Goal: Information Seeking & Learning: Learn about a topic

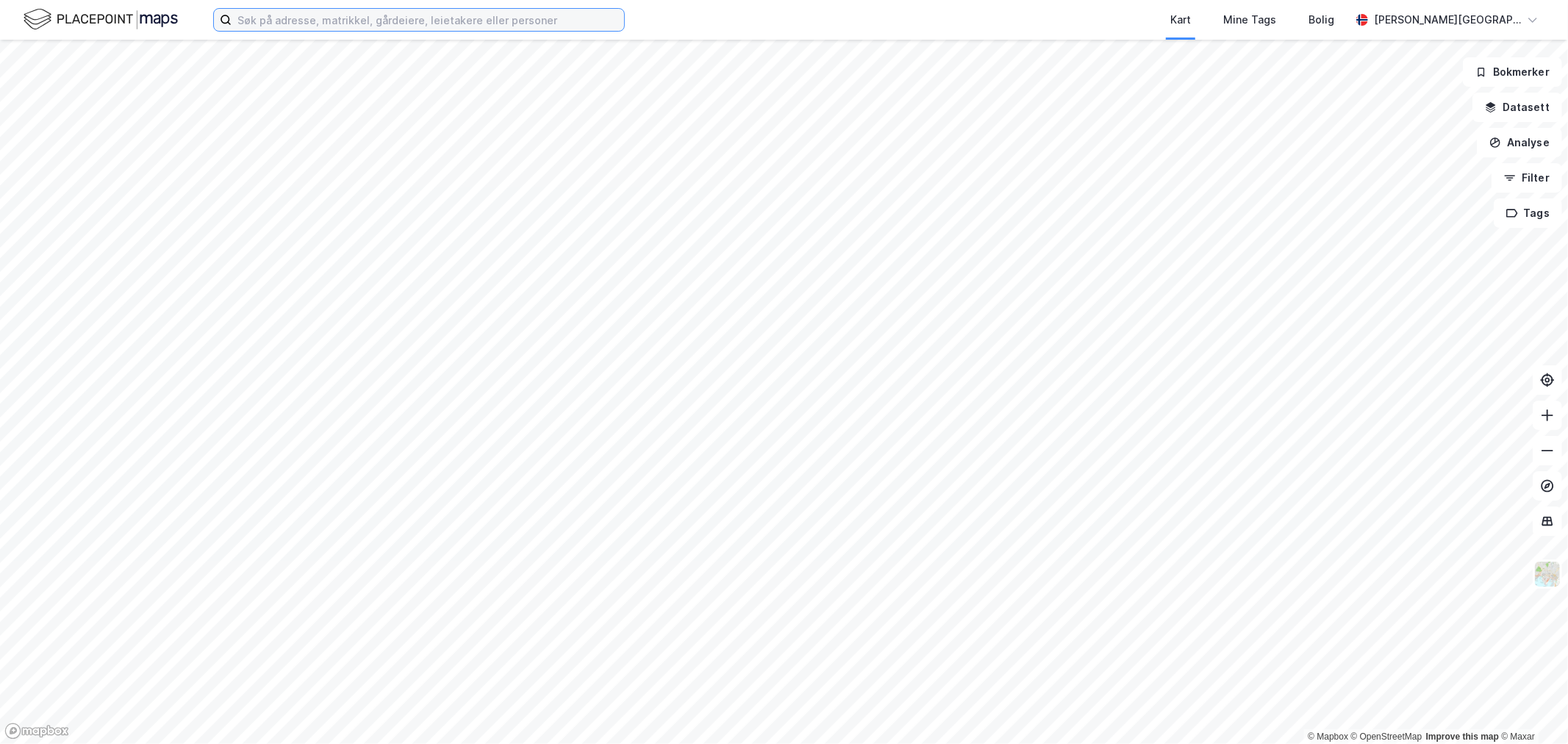
click at [414, 26] on input at bounding box center [428, 20] width 393 height 22
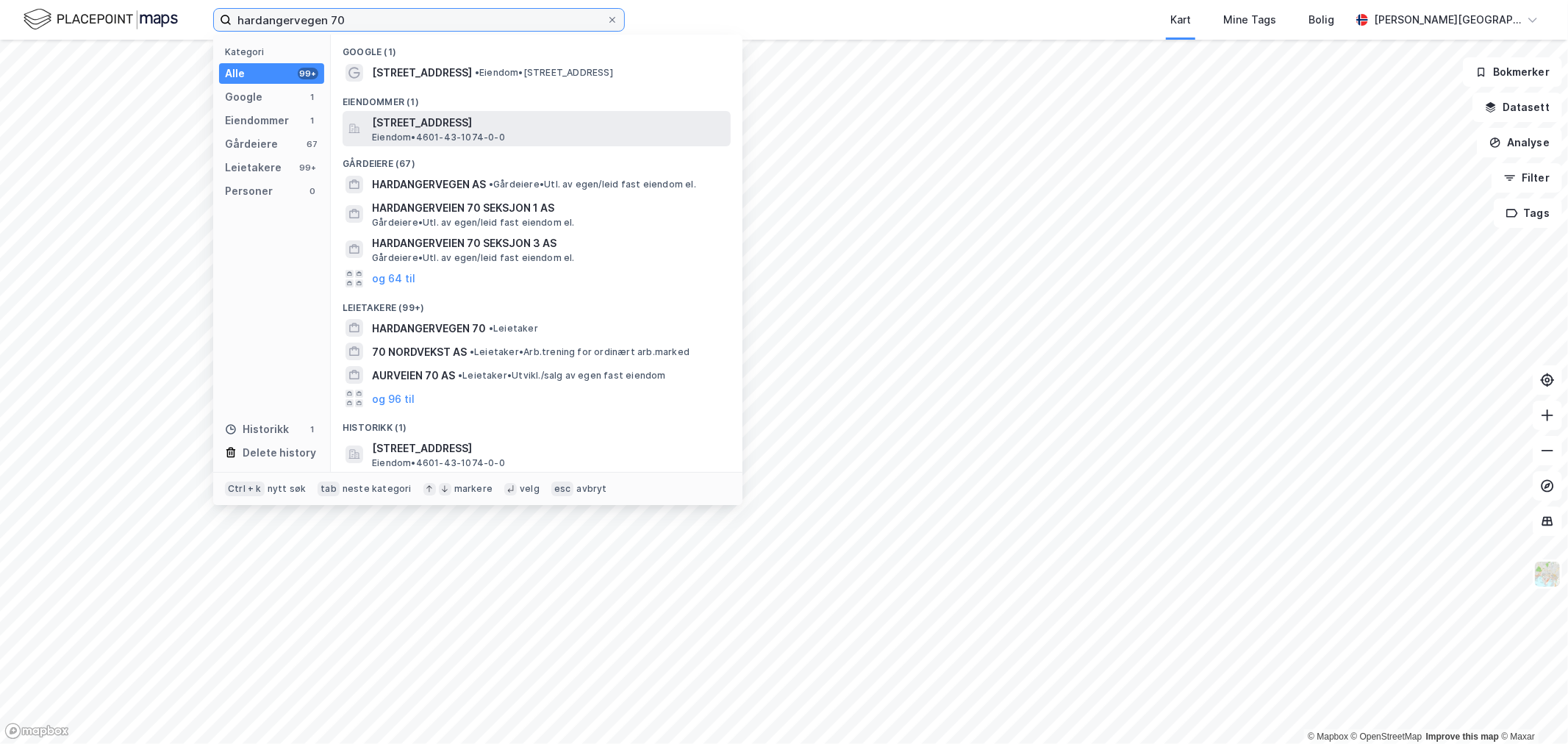
type input "hardangervegen 70"
click at [461, 135] on span "Eiendom • 4601-43-1074-0-0" at bounding box center [439, 137] width 133 height 12
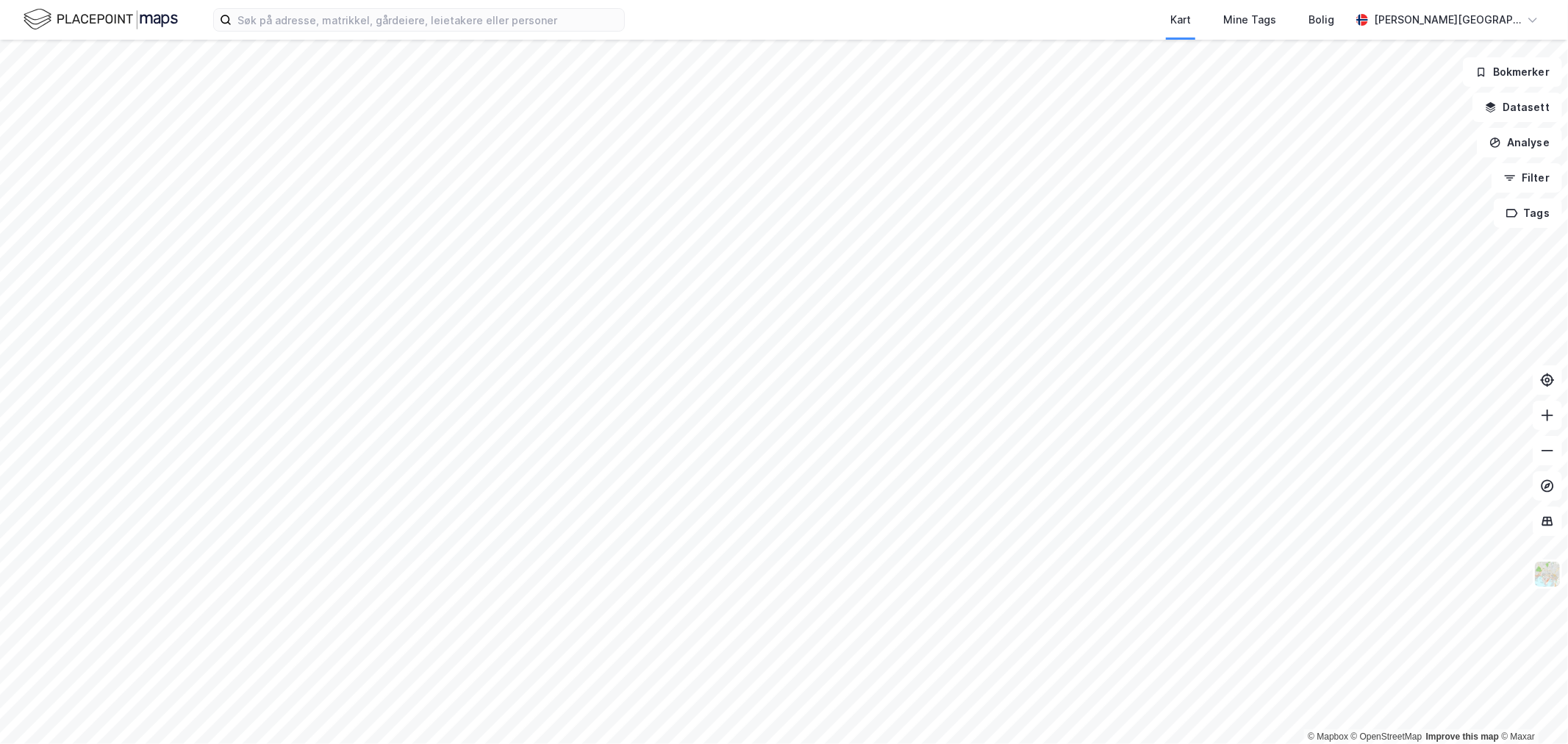
click at [445, 32] on div "Kart Mine Tags Bolig Marius W. Berntzen" at bounding box center [784, 20] width 1568 height 40
click at [445, 25] on input at bounding box center [428, 20] width 393 height 22
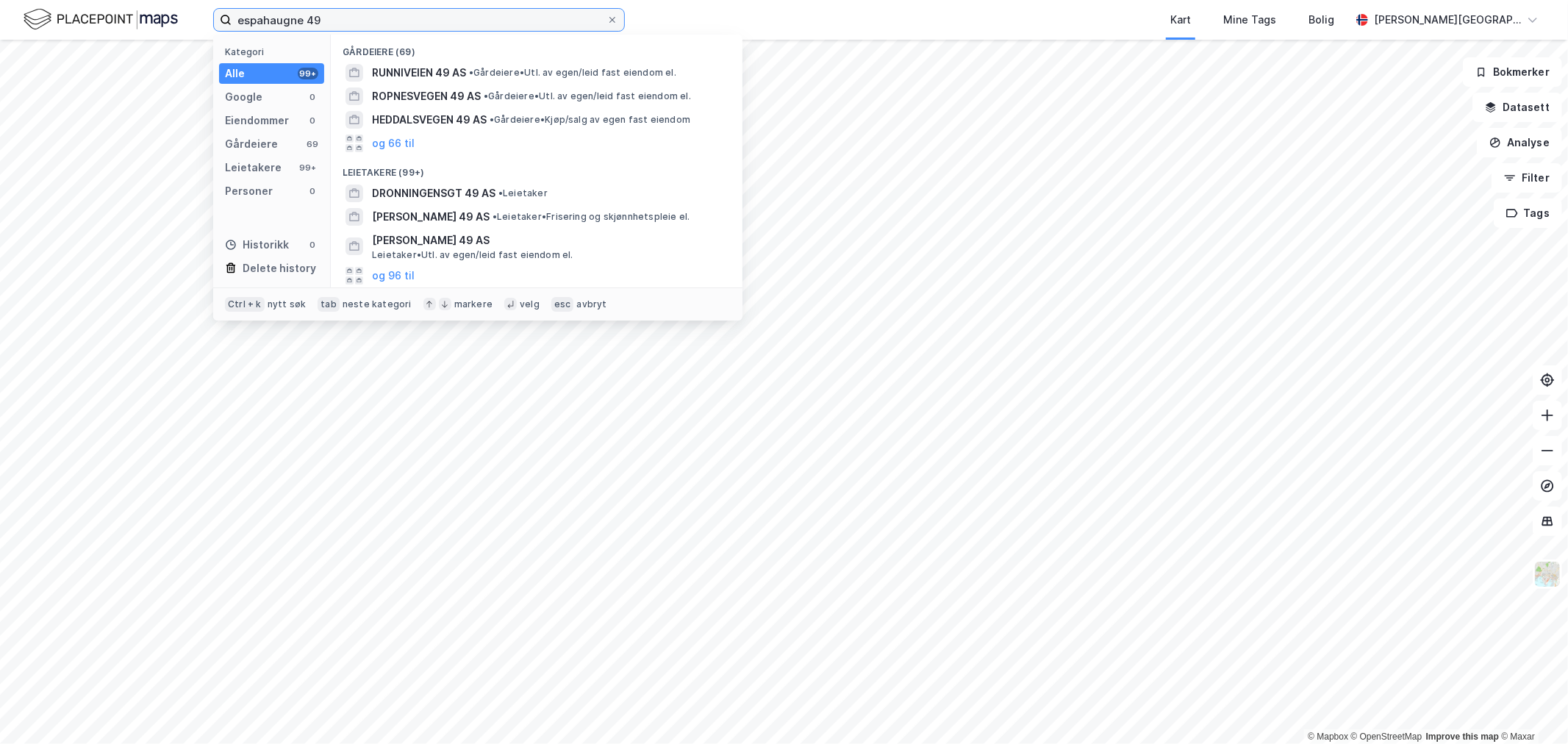
click at [400, 20] on input "espahaugne 49" at bounding box center [419, 20] width 375 height 22
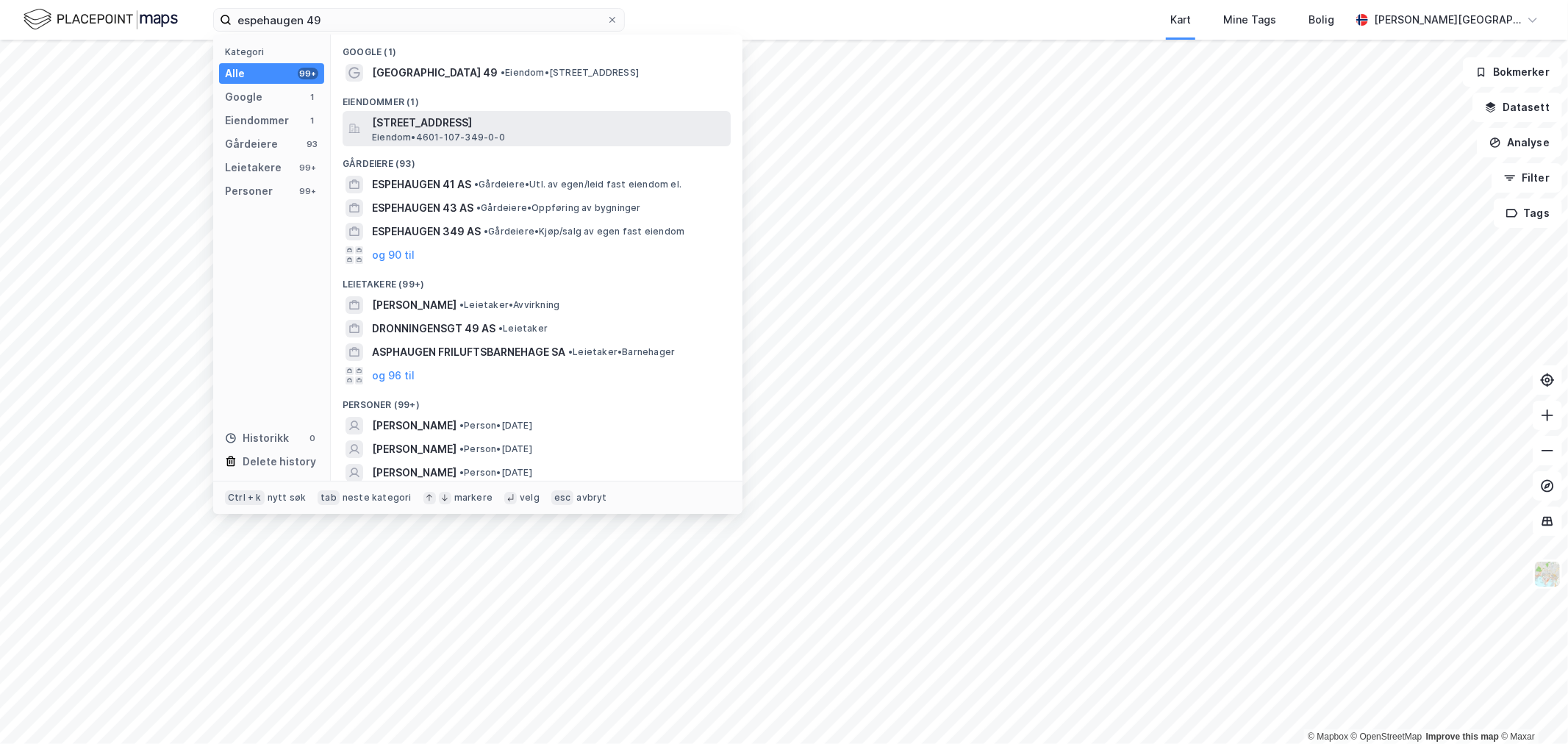
click at [456, 134] on span "Eiendom • 4601-107-349-0-0" at bounding box center [439, 137] width 133 height 12
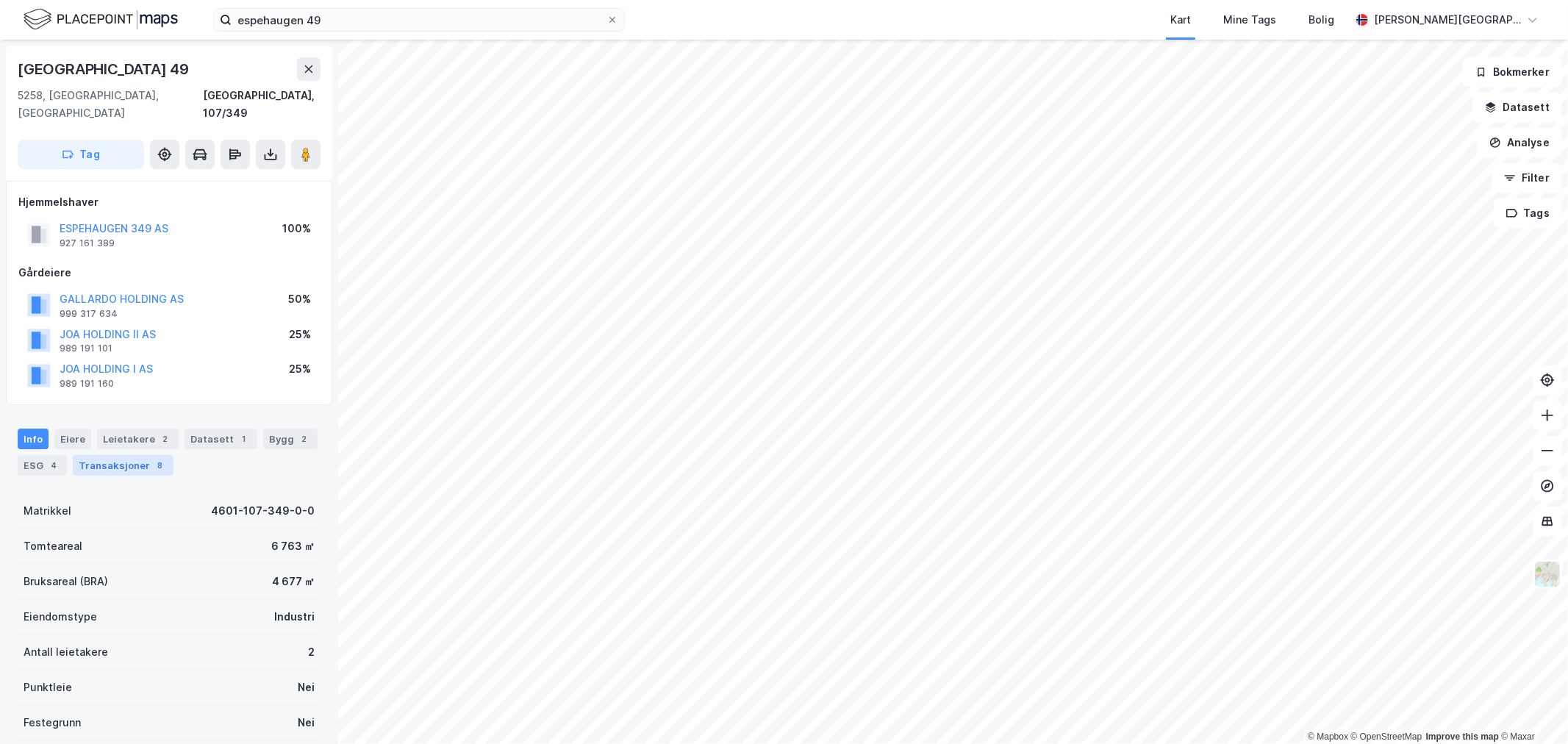
click at [157, 458] on div "8" at bounding box center [160, 465] width 14 height 14
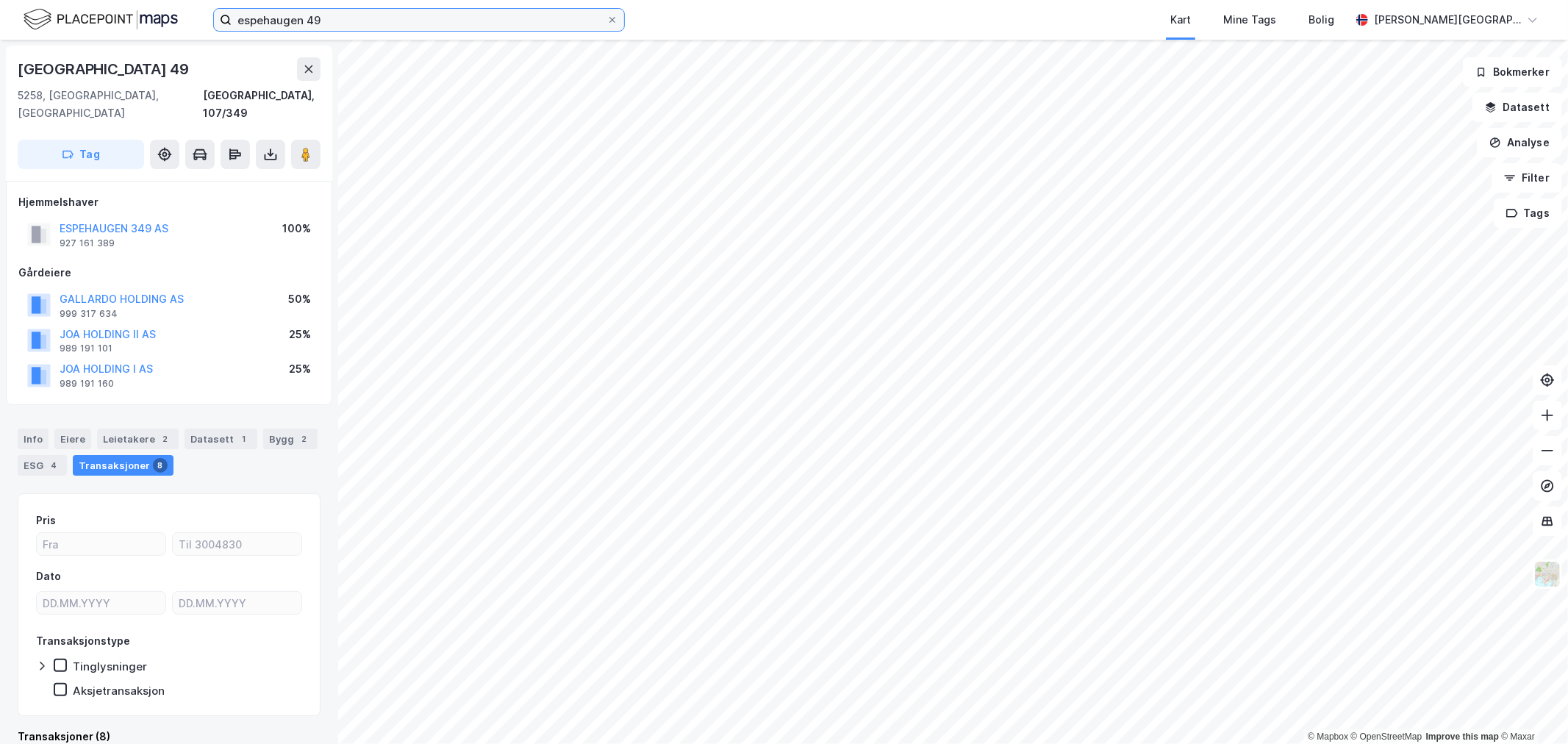
click at [300, 13] on input "espehaugen 49" at bounding box center [419, 20] width 375 height 22
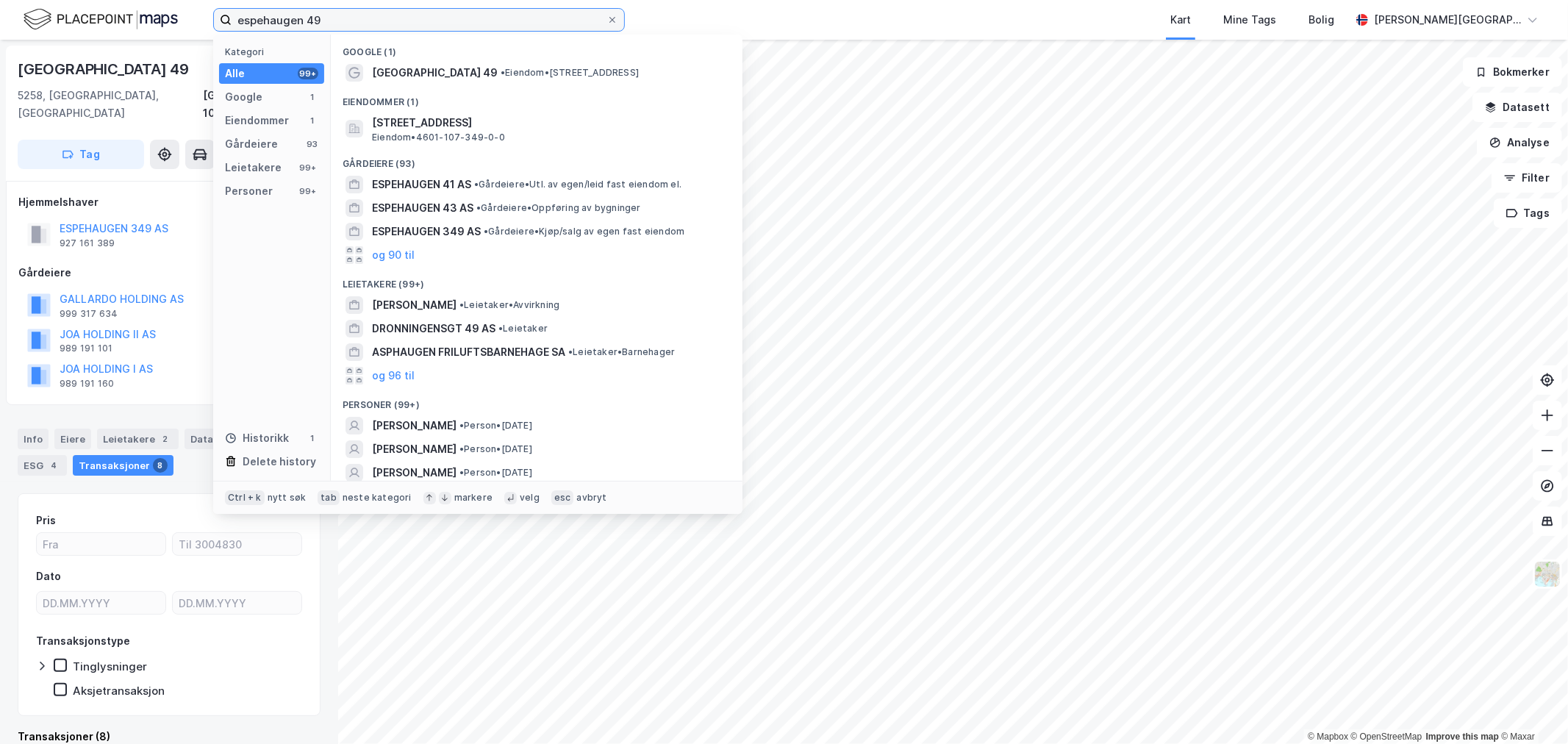
click at [300, 13] on input "espehaugen 49" at bounding box center [419, 20] width 375 height 22
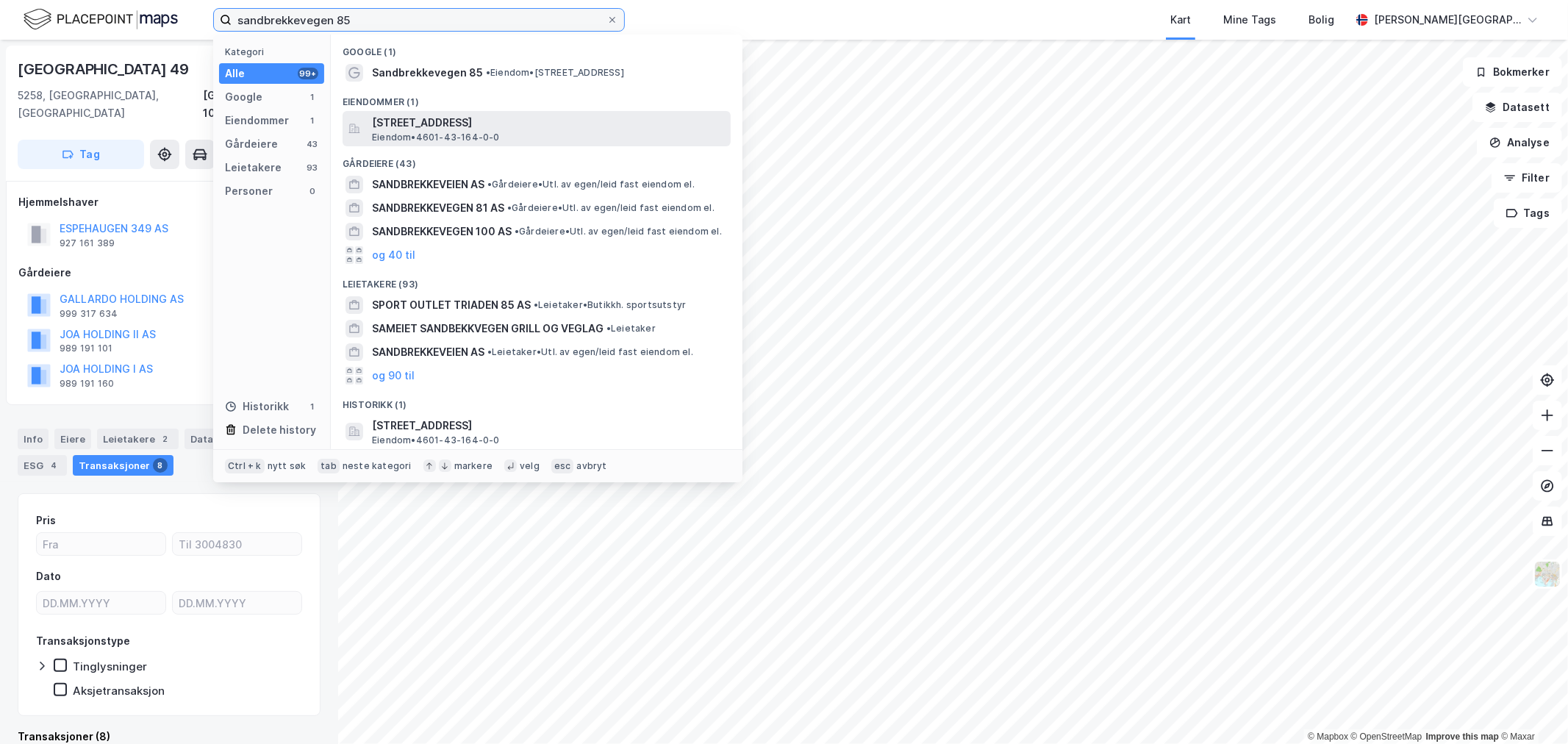
type input "sandbrekkevegen 85"
click at [467, 134] on span "Eiendom • 4601-43-164-0-0" at bounding box center [436, 137] width 128 height 12
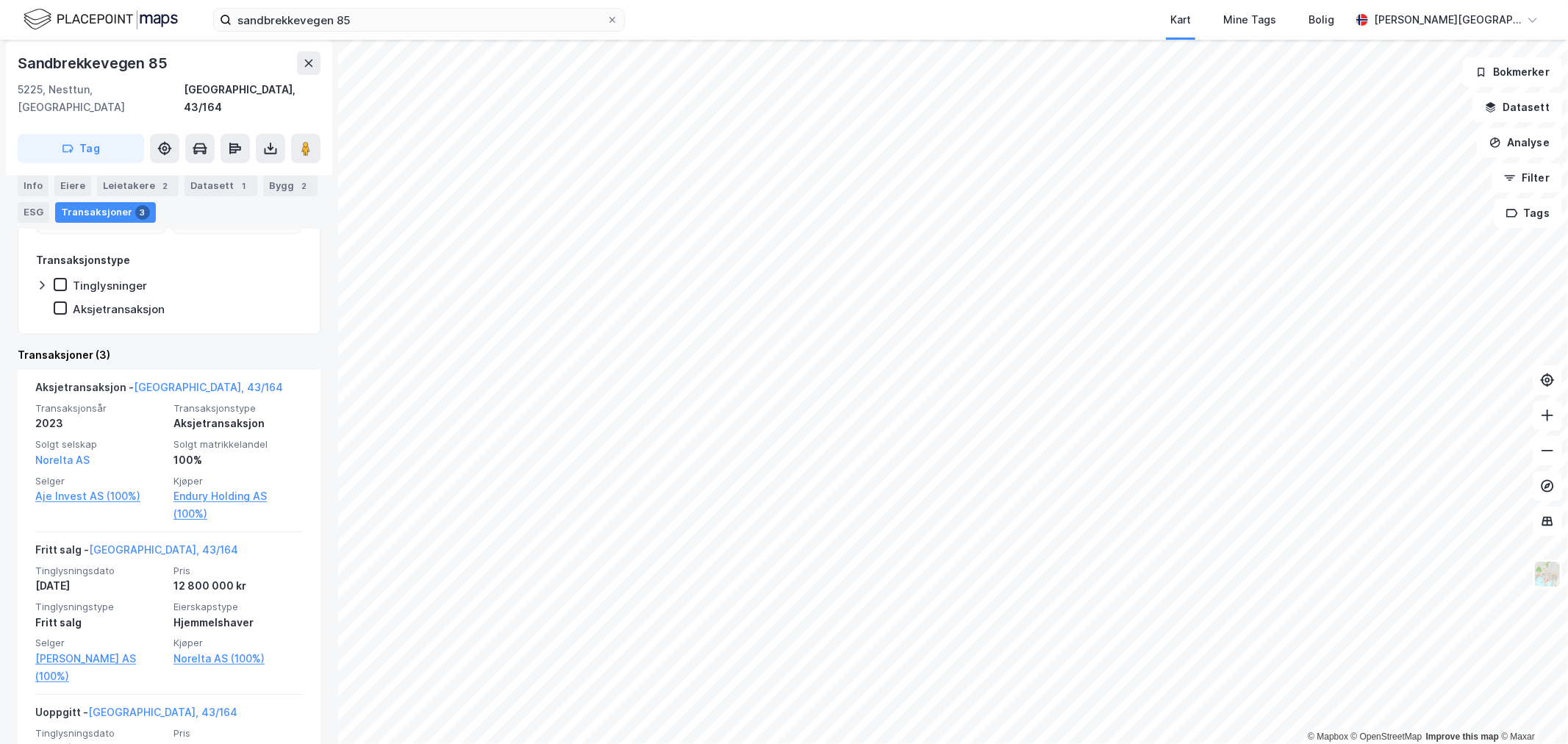
scroll to position [326, 0]
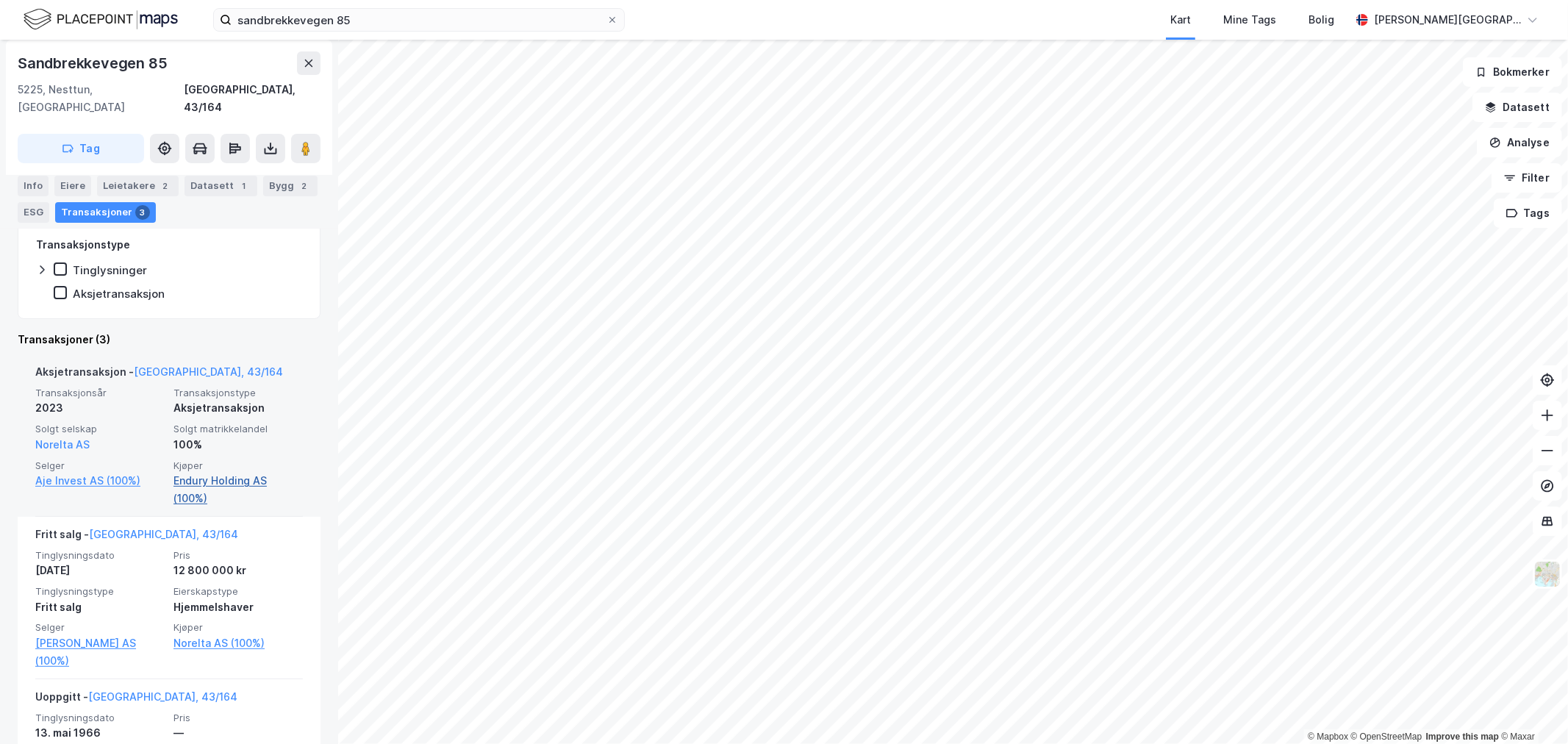
click at [242, 472] on link "Endury Holding AS (100%)" at bounding box center [238, 489] width 129 height 35
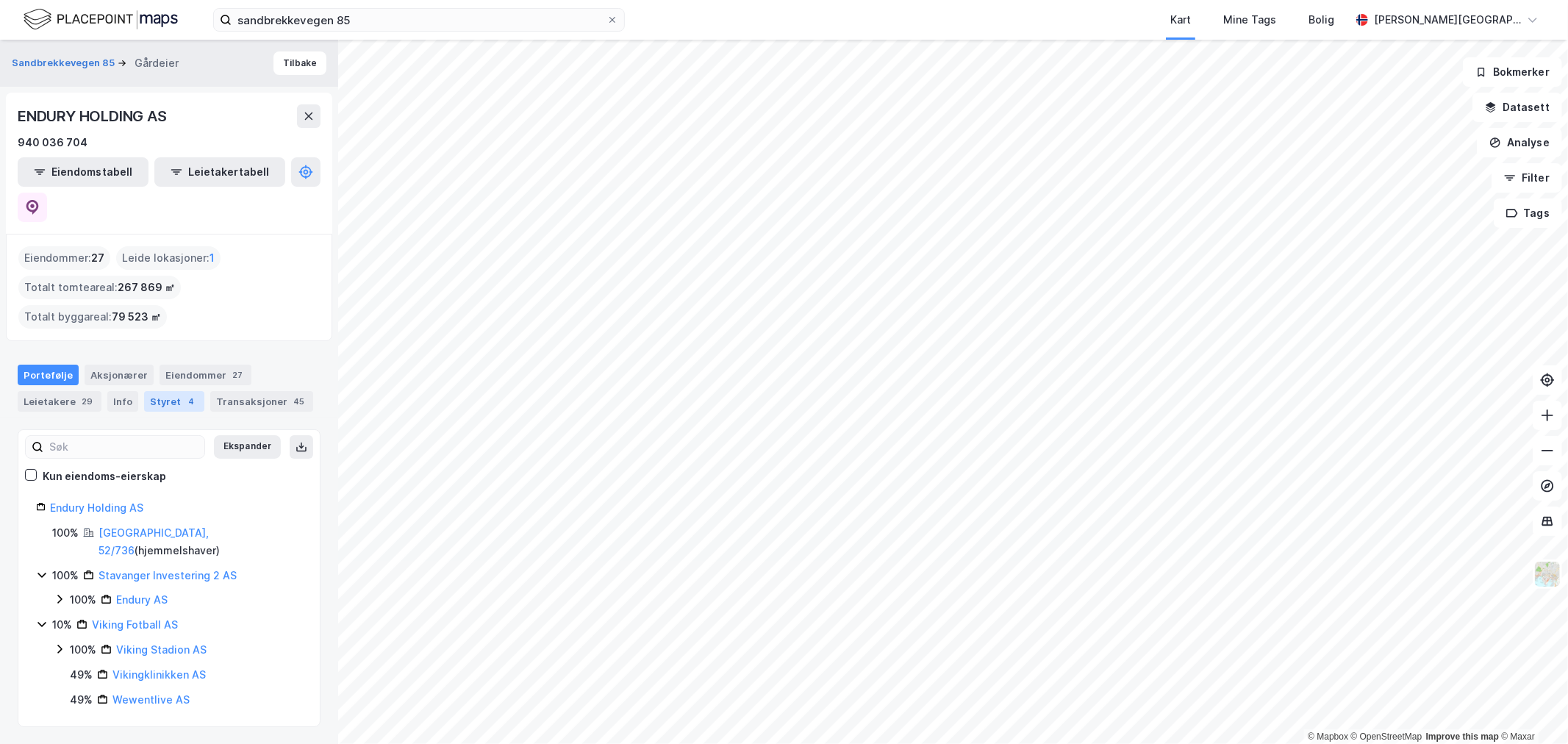
click at [186, 394] on div "4" at bounding box center [190, 401] width 14 height 14
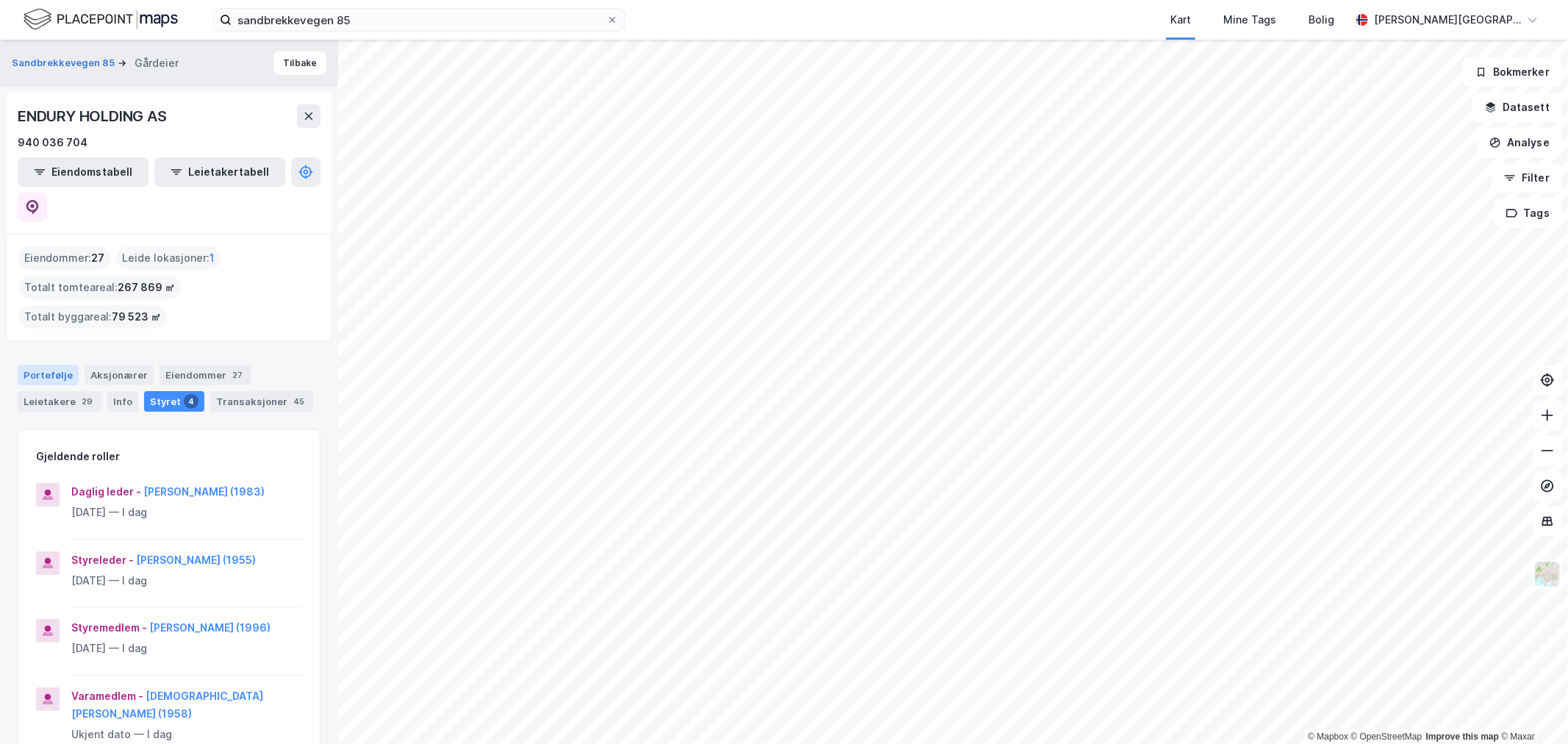
click at [66, 364] on div "Portefølje" at bounding box center [48, 374] width 61 height 20
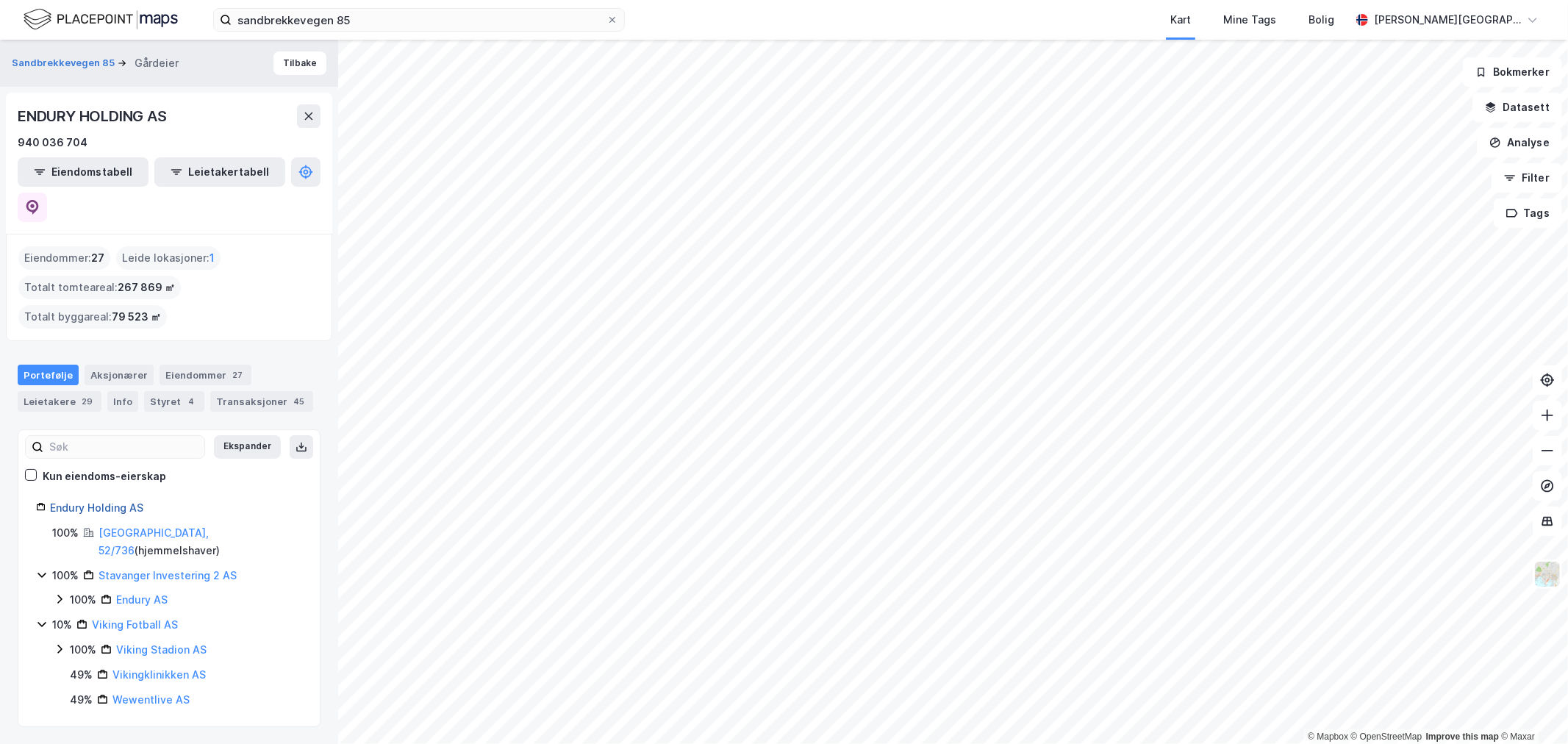
click at [108, 501] on link "Endury Holding AS" at bounding box center [97, 507] width 94 height 13
click at [189, 364] on div "Eiendommer 27" at bounding box center [205, 374] width 92 height 20
